Goal: Transaction & Acquisition: Purchase product/service

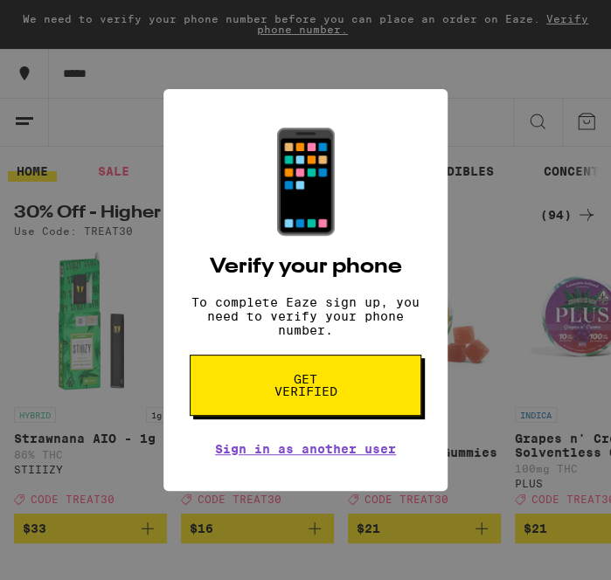
click at [474, 116] on div "📱 Verify your phone To complete Eaze sign up, you need to verify your phone num…" at bounding box center [305, 290] width 611 height 580
click at [263, 456] on link "Sign in as another user" at bounding box center [305, 449] width 181 height 14
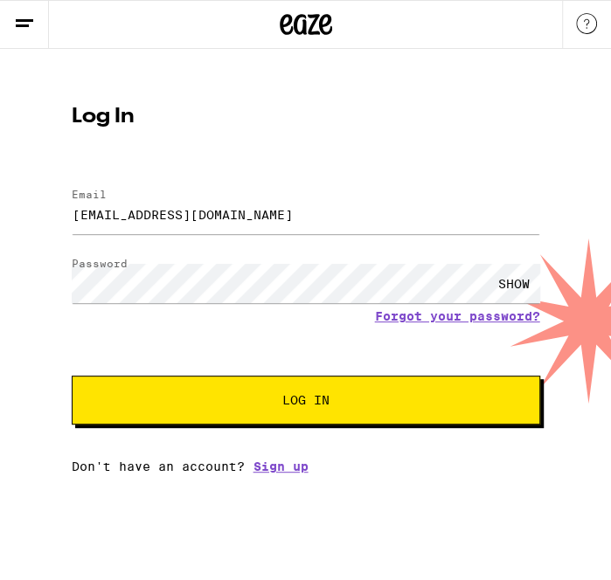
click at [236, 416] on button "Log In" at bounding box center [306, 400] width 469 height 49
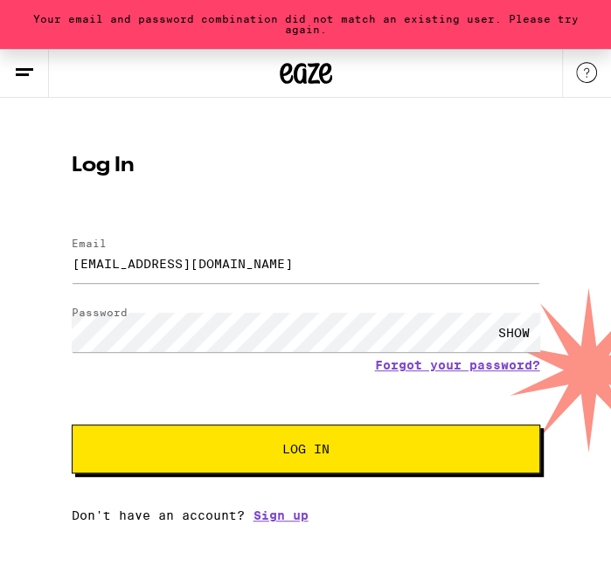
click at [17, 80] on icon at bounding box center [24, 72] width 21 height 21
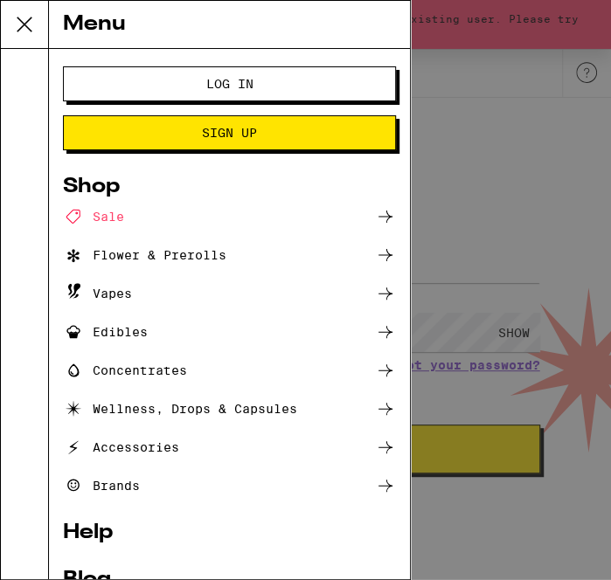
click at [285, 87] on span "Log In" at bounding box center [229, 84] width 191 height 12
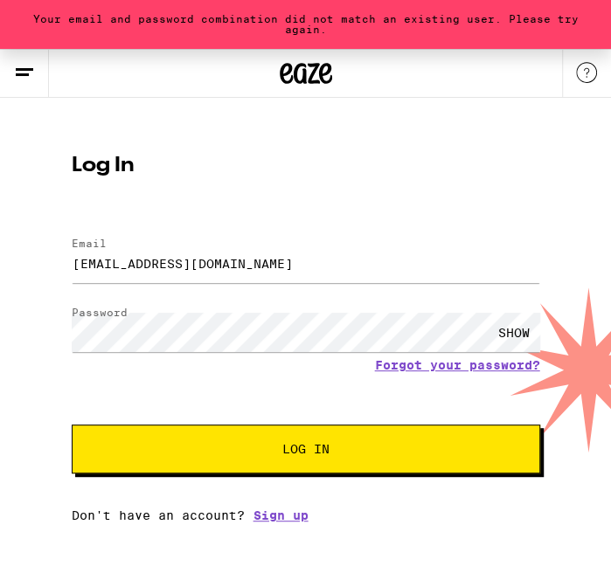
click at [407, 378] on form "Email Email Kiaj916@gmail.com Password Password SHOW Forgot your password? Log …" at bounding box center [306, 347] width 469 height 254
click at [407, 369] on link "Forgot your password?" at bounding box center [457, 365] width 165 height 14
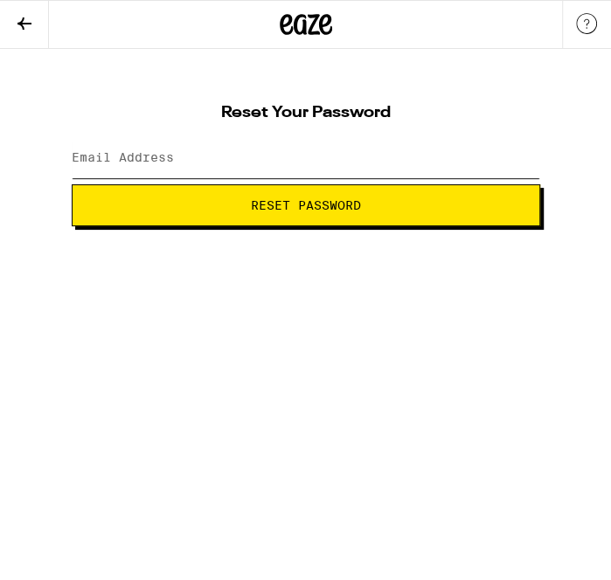
click at [193, 145] on input "Email Address" at bounding box center [306, 158] width 469 height 39
type input "ohkayimreloaded80@outlook.com"
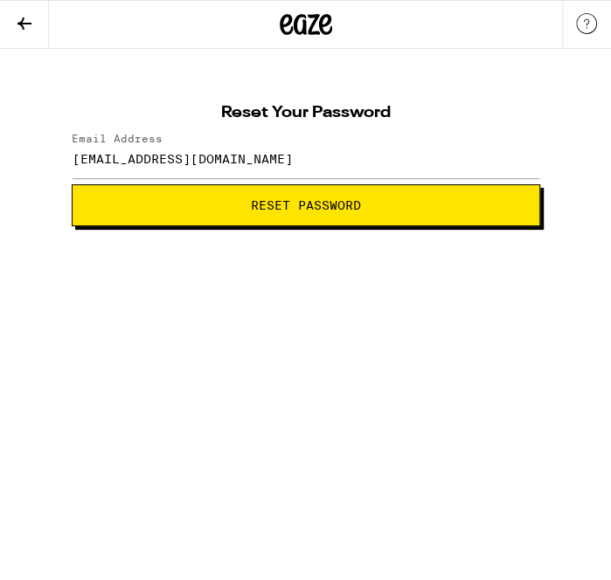
click at [36, 28] on button at bounding box center [24, 25] width 49 height 48
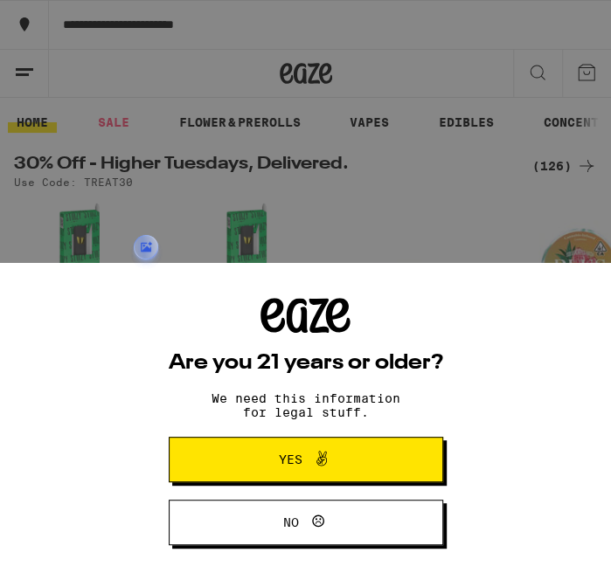
click at [22, 54] on div "Are you 21 years or older? We need this information for legal stuff. Yes No" at bounding box center [305, 290] width 611 height 580
click at [238, 456] on button "Yes" at bounding box center [306, 459] width 275 height 45
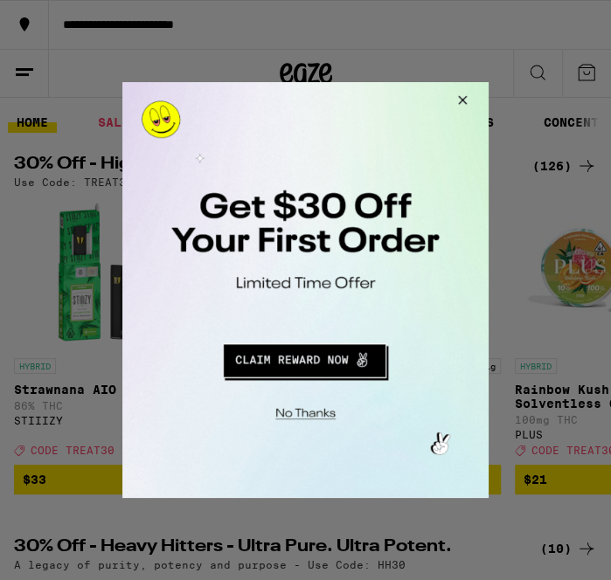
click at [279, 372] on button "Redirect to URL" at bounding box center [304, 358] width 304 height 42
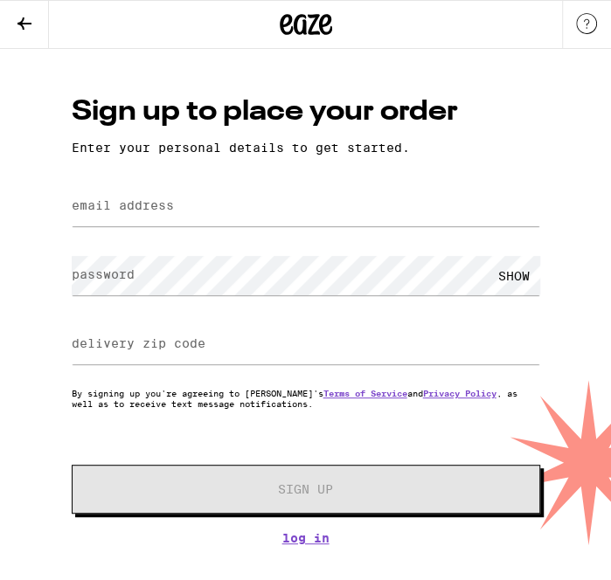
click at [122, 203] on label "email address" at bounding box center [123, 205] width 102 height 14
click at [168, 218] on input "email address" at bounding box center [306, 206] width 469 height 39
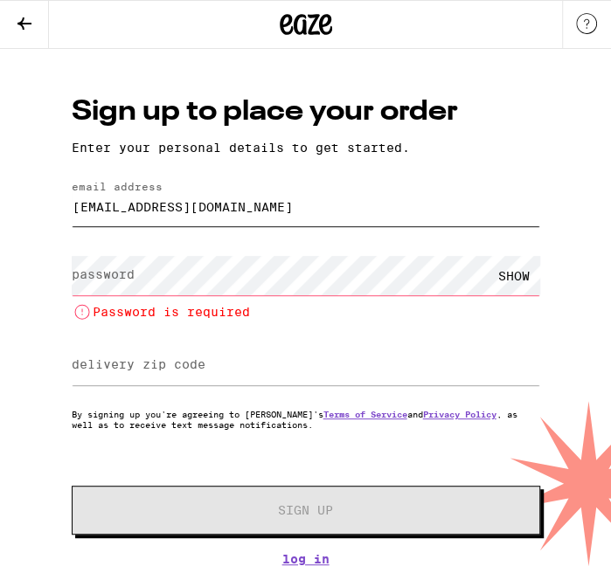
type input "[EMAIL_ADDRESS][DOMAIN_NAME]"
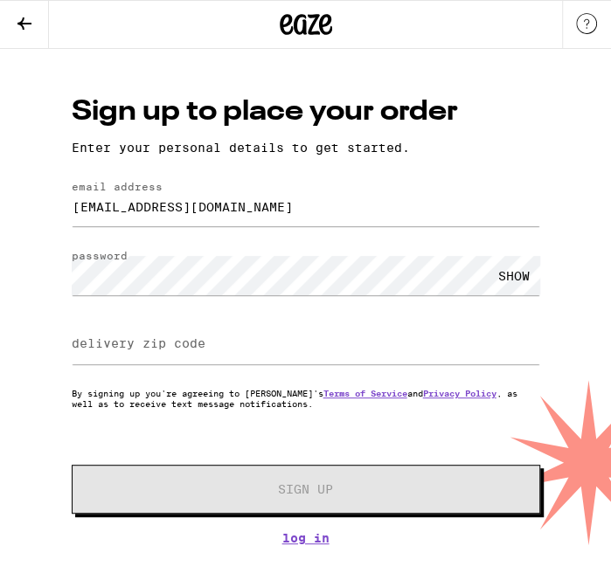
click at [525, 275] on div "SHOW" at bounding box center [514, 275] width 52 height 39
click at [0, 277] on html "Sign up to place your order Enter your personal details to get started. email a…" at bounding box center [305, 273] width 611 height 546
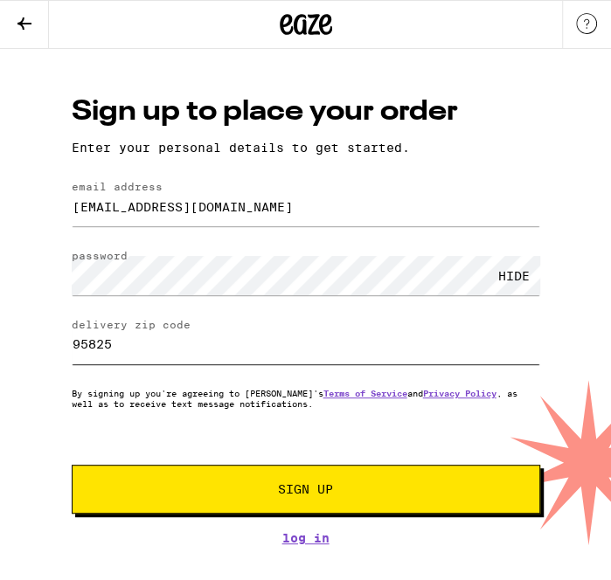
type input "95825"
click at [146, 492] on span "Sign Up" at bounding box center [306, 489] width 348 height 12
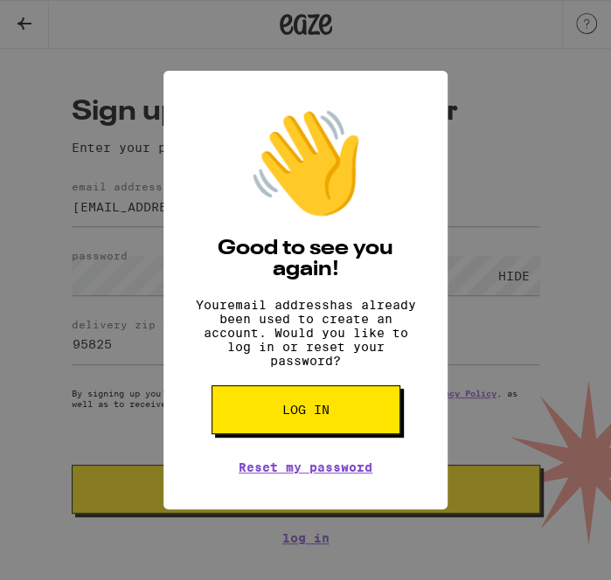
click at [50, 341] on div "👋 Good to see you again! Your email address has already been used to create an …" at bounding box center [305, 290] width 611 height 580
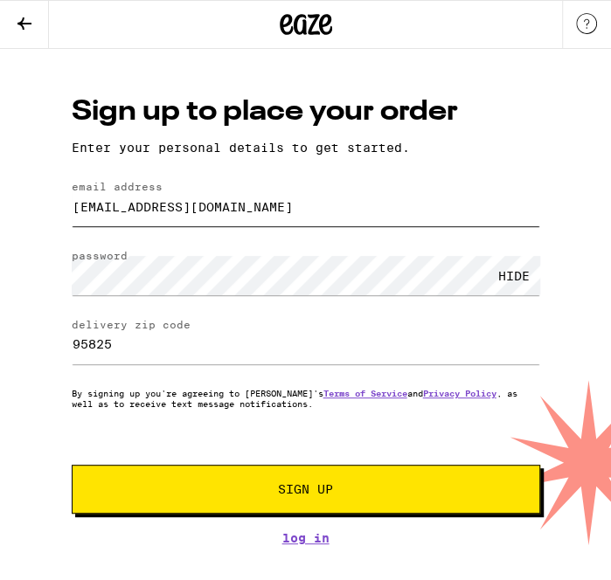
drag, startPoint x: 231, startPoint y: 208, endPoint x: -306, endPoint y: 211, distance: 536.8
click at [0, 211] on html "Sign up to place your order Enter your personal details to get started. email a…" at bounding box center [305, 273] width 611 height 546
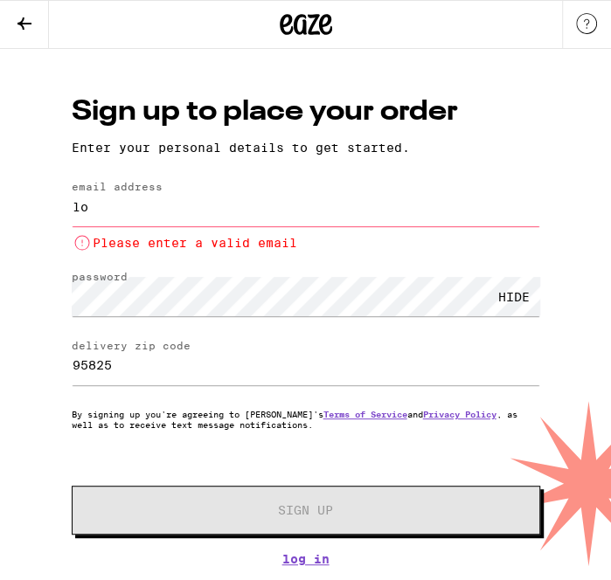
type input "[EMAIL_ADDRESS][DOMAIN_NAME]"
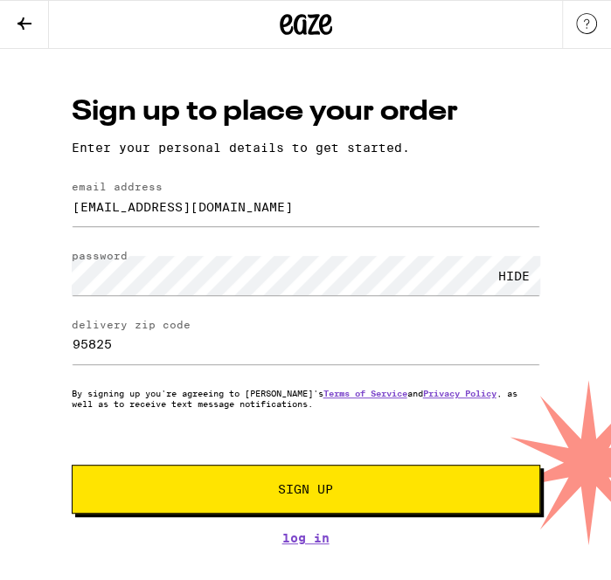
click at [229, 496] on span "Sign Up" at bounding box center [306, 489] width 348 height 12
